Goal: Communication & Community: Share content

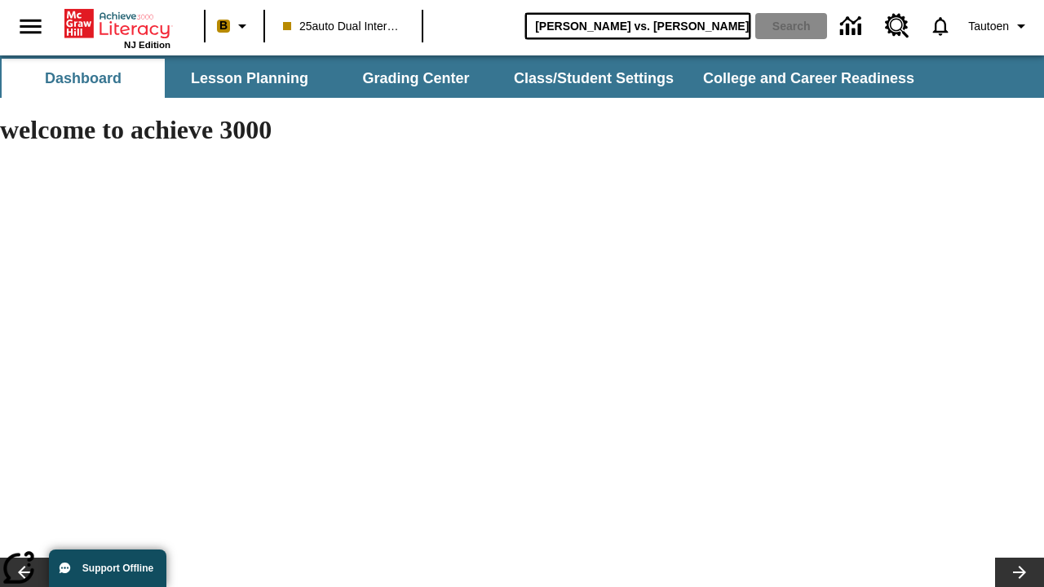
type input "[PERSON_NAME] vs. [PERSON_NAME]"
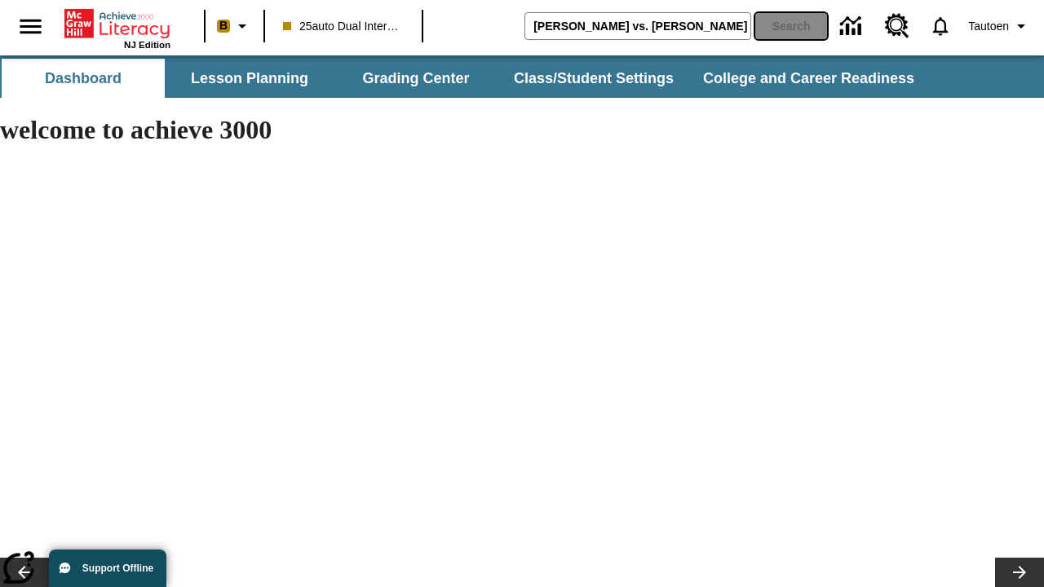
click at [787, 26] on button "Search" at bounding box center [792, 26] width 72 height 26
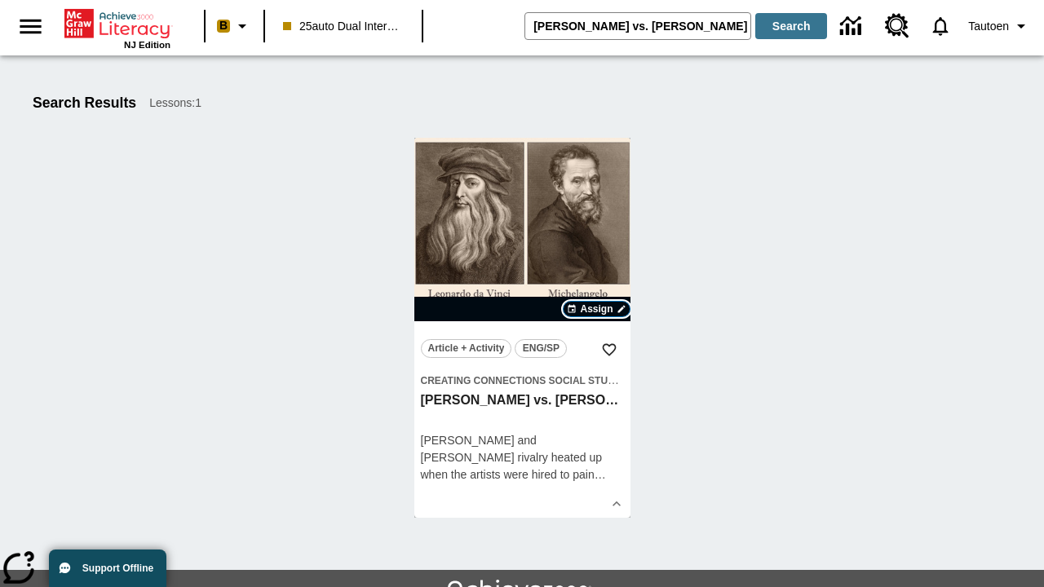
click at [597, 309] on span "Assign" at bounding box center [596, 309] width 33 height 15
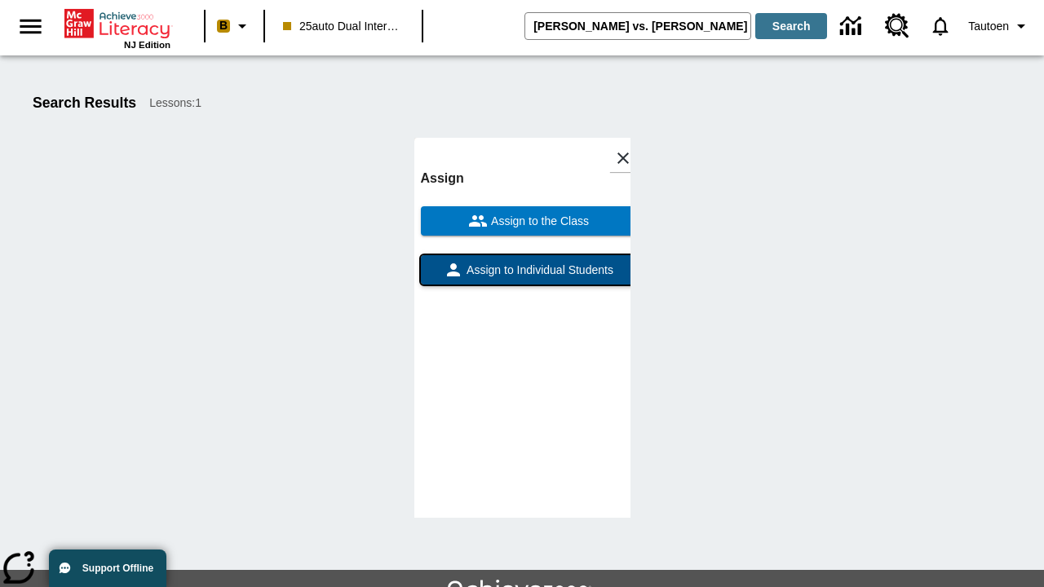
click at [522, 277] on span "Assign to Individual Students" at bounding box center [538, 270] width 150 height 17
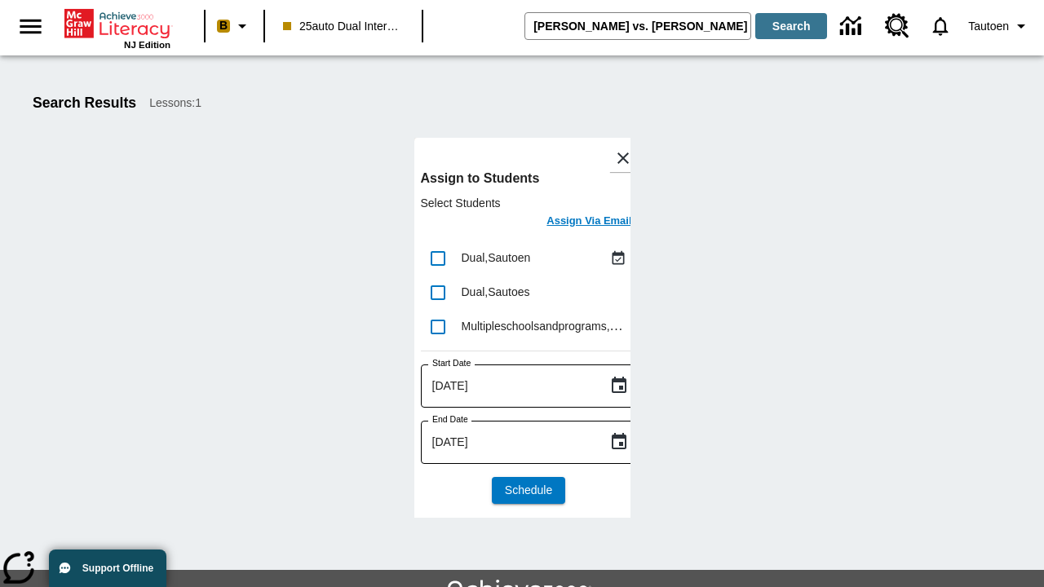
click at [577, 223] on h6 "Assign Via Email" at bounding box center [589, 221] width 85 height 19
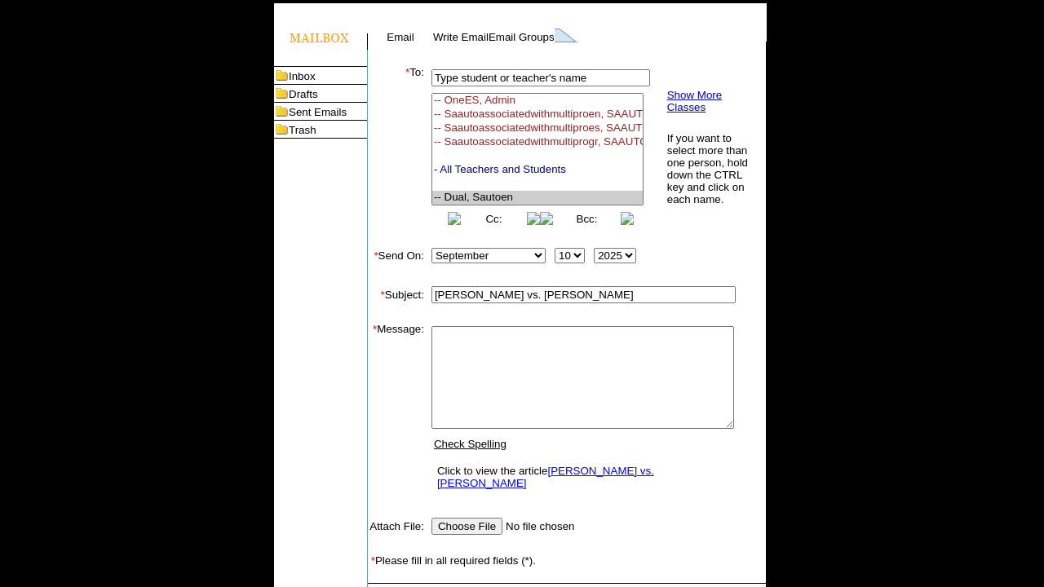
select select "U,21476361,1"
type textarea "email body message"
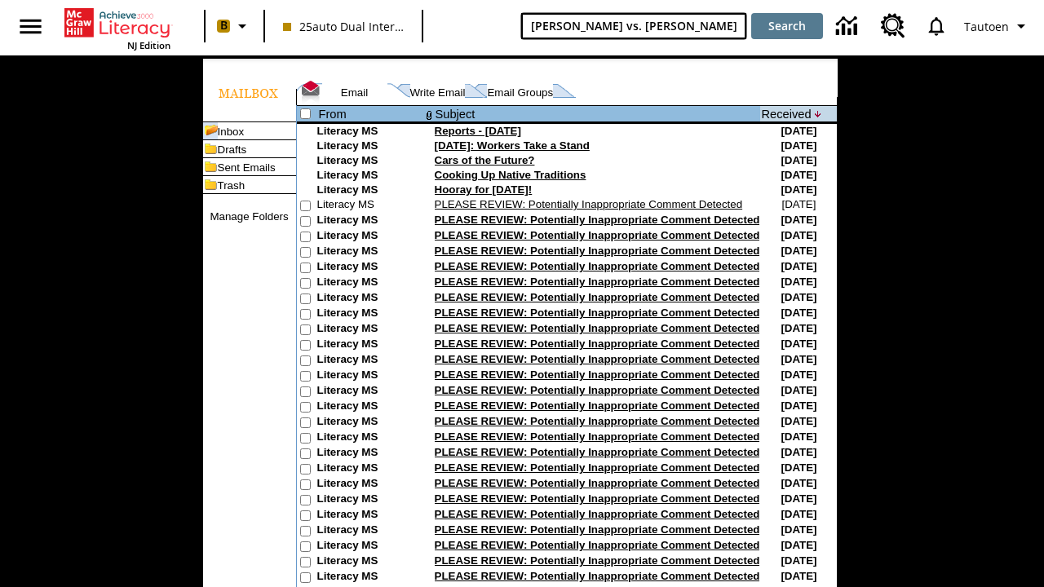
type input "[PERSON_NAME] vs. [PERSON_NAME]"
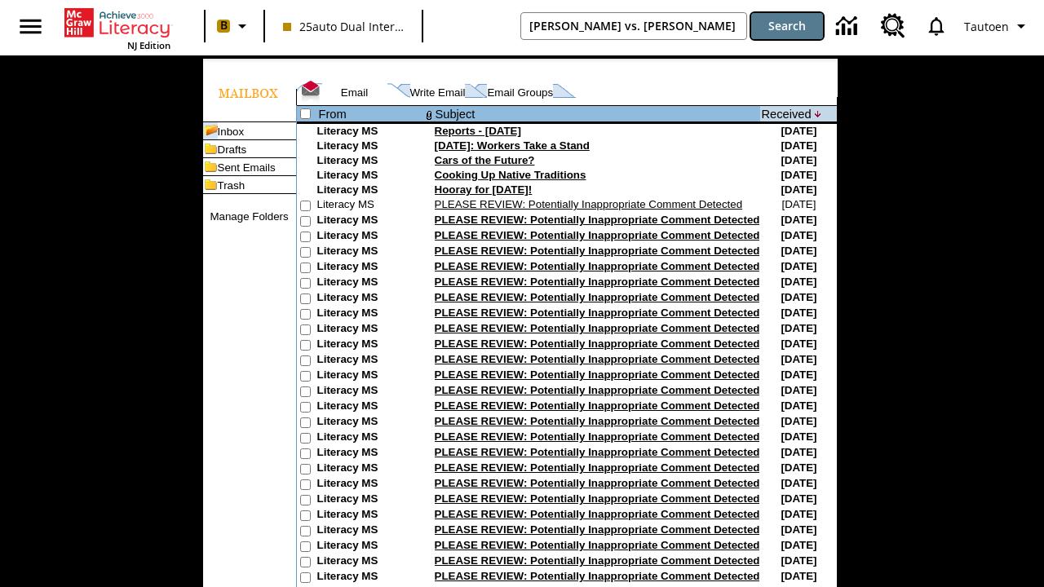
click at [787, 26] on button "Search" at bounding box center [787, 26] width 72 height 26
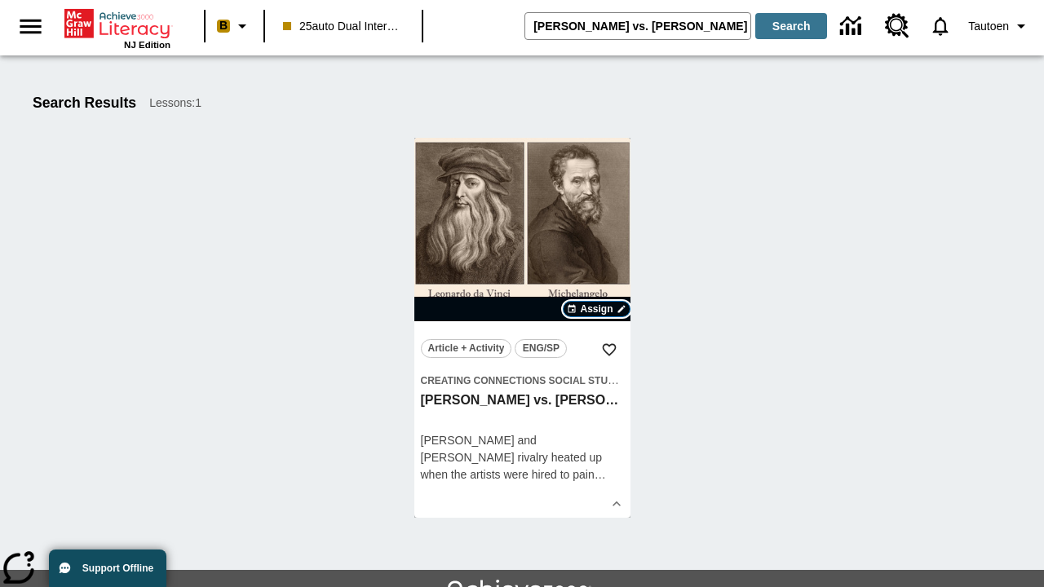
click at [597, 309] on span "Assign" at bounding box center [596, 309] width 33 height 15
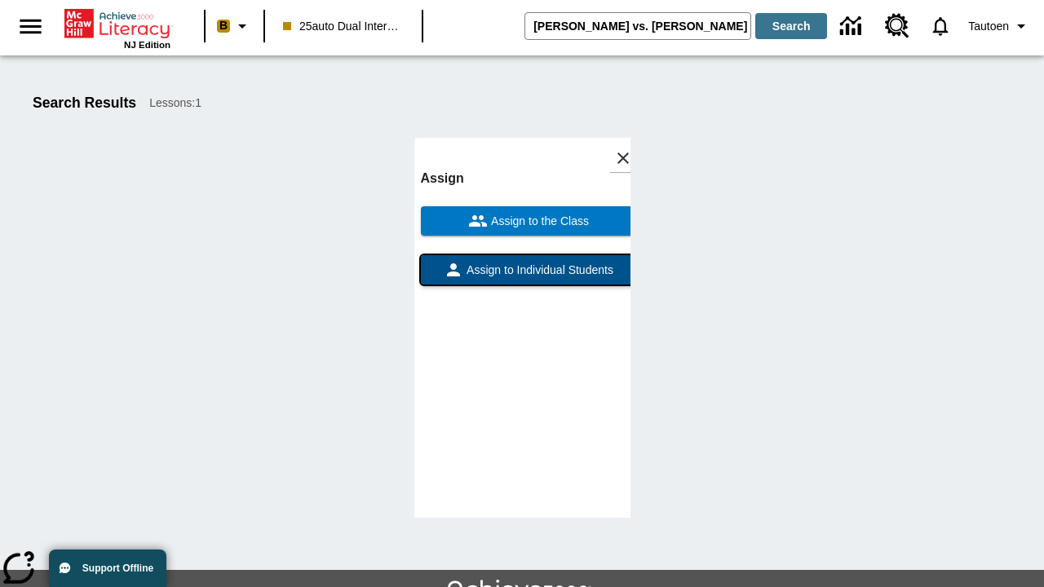
click at [522, 277] on span "Assign to Individual Students" at bounding box center [538, 270] width 150 height 17
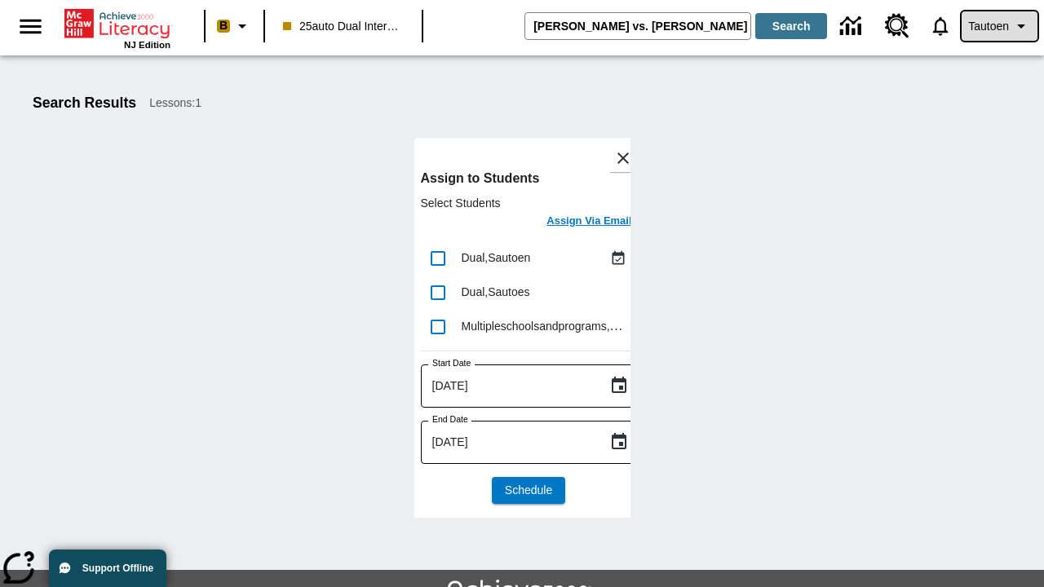
click at [998, 26] on span "Tautoen" at bounding box center [989, 26] width 41 height 17
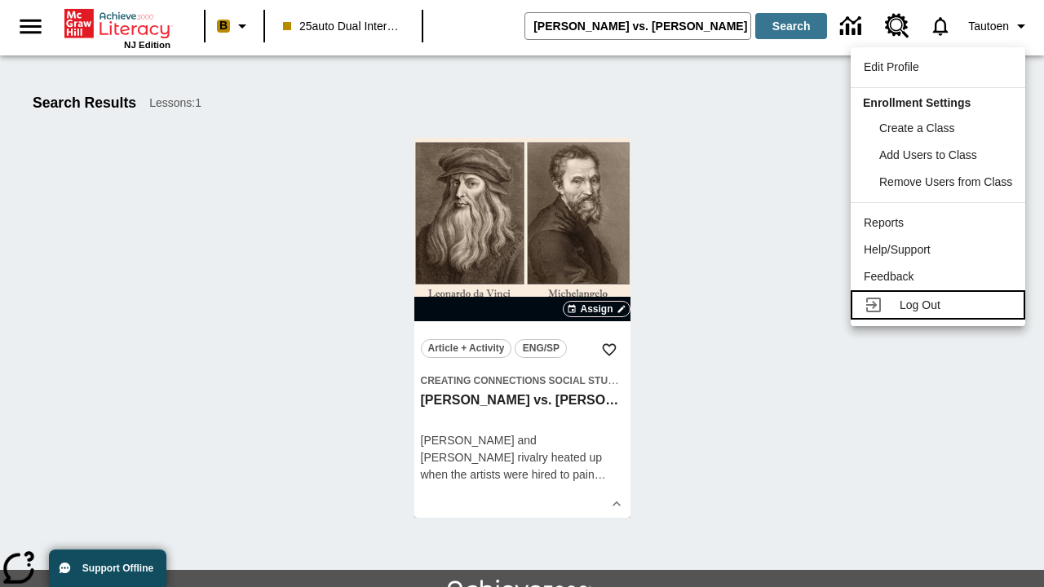
click at [941, 305] on span "Log Out" at bounding box center [920, 305] width 41 height 13
